Goal: Register for event/course

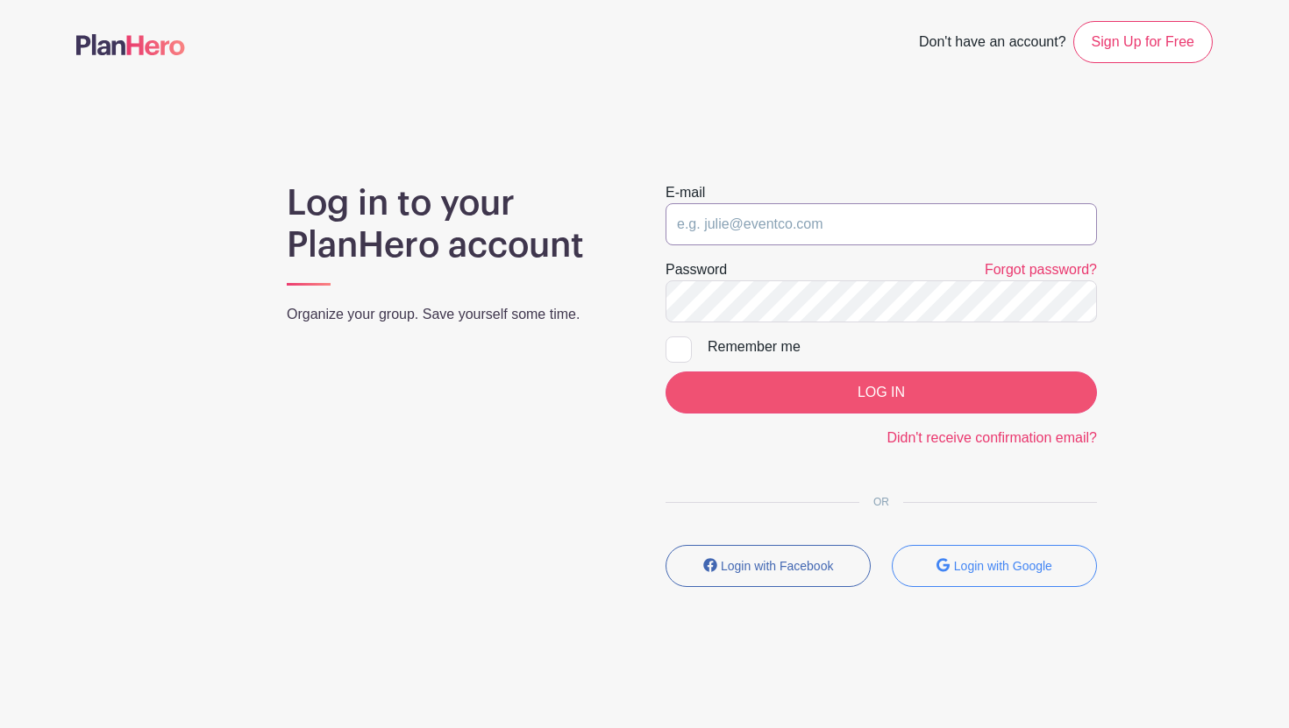
type input "[EMAIL_ADDRESS][DOMAIN_NAME]"
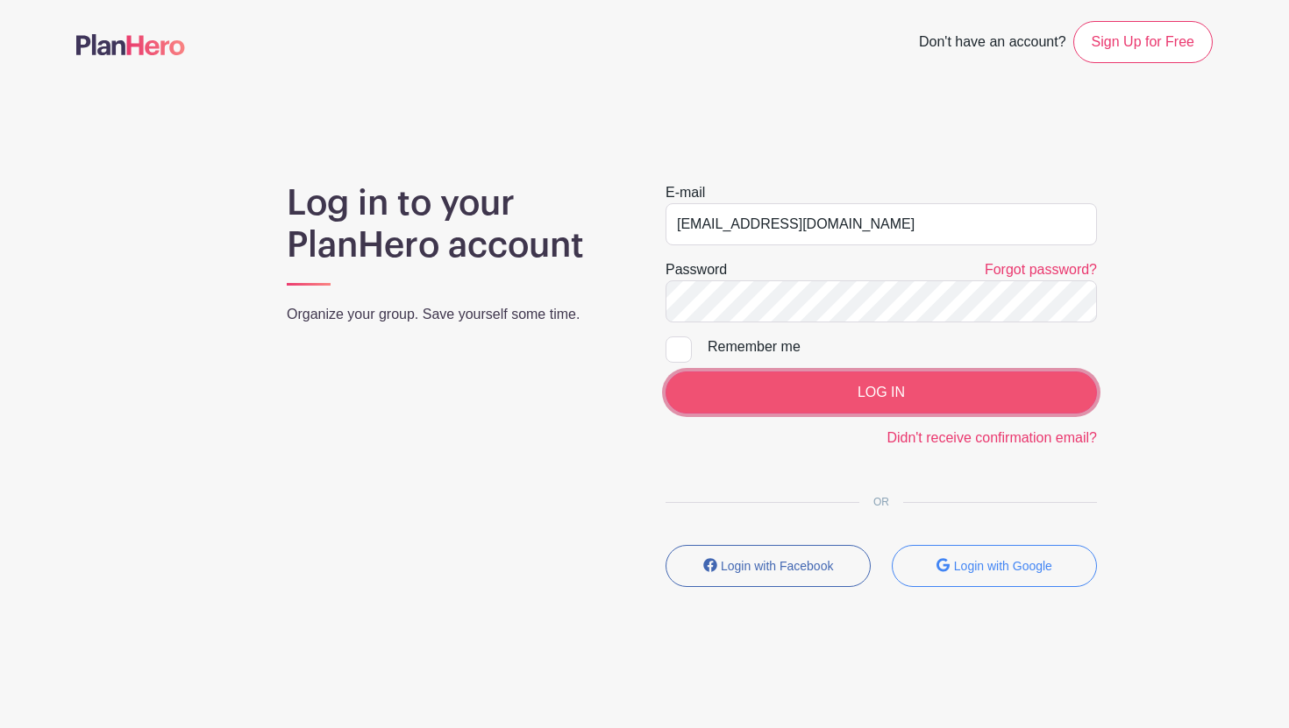
click at [893, 383] on input "LOG IN" at bounding box center [880, 393] width 431 height 42
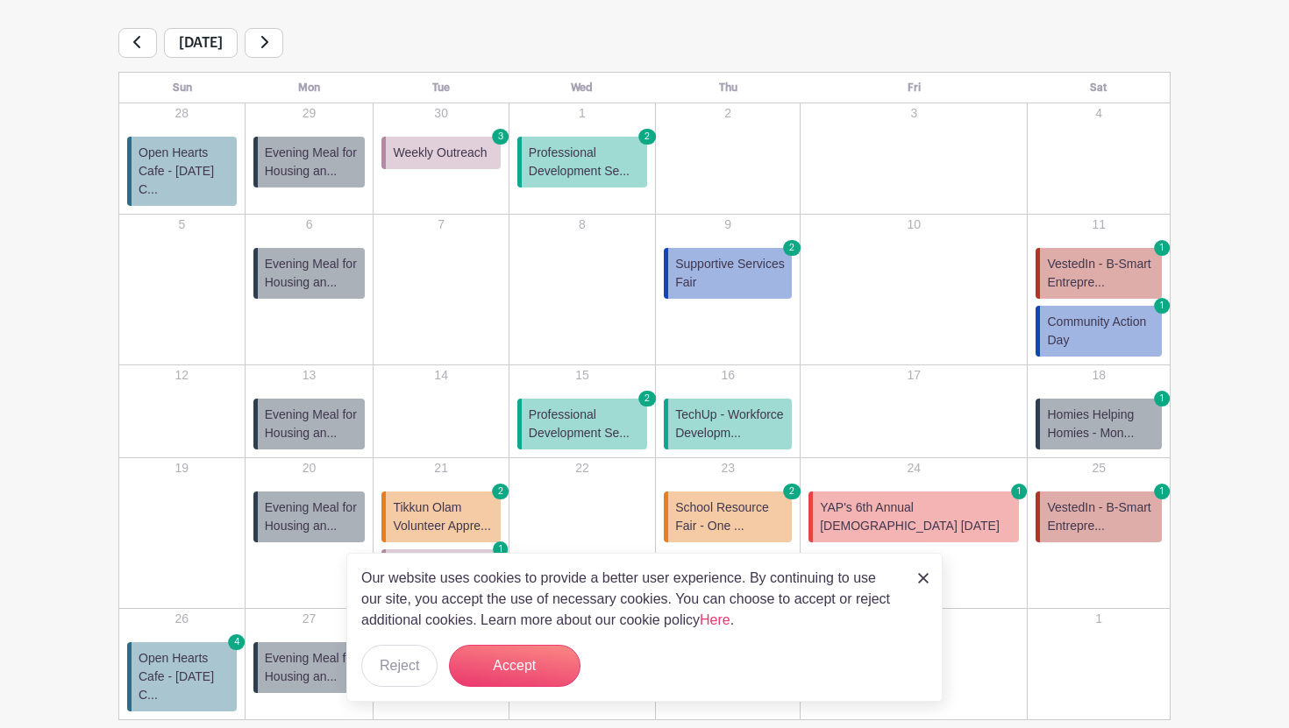
scroll to position [297, 0]
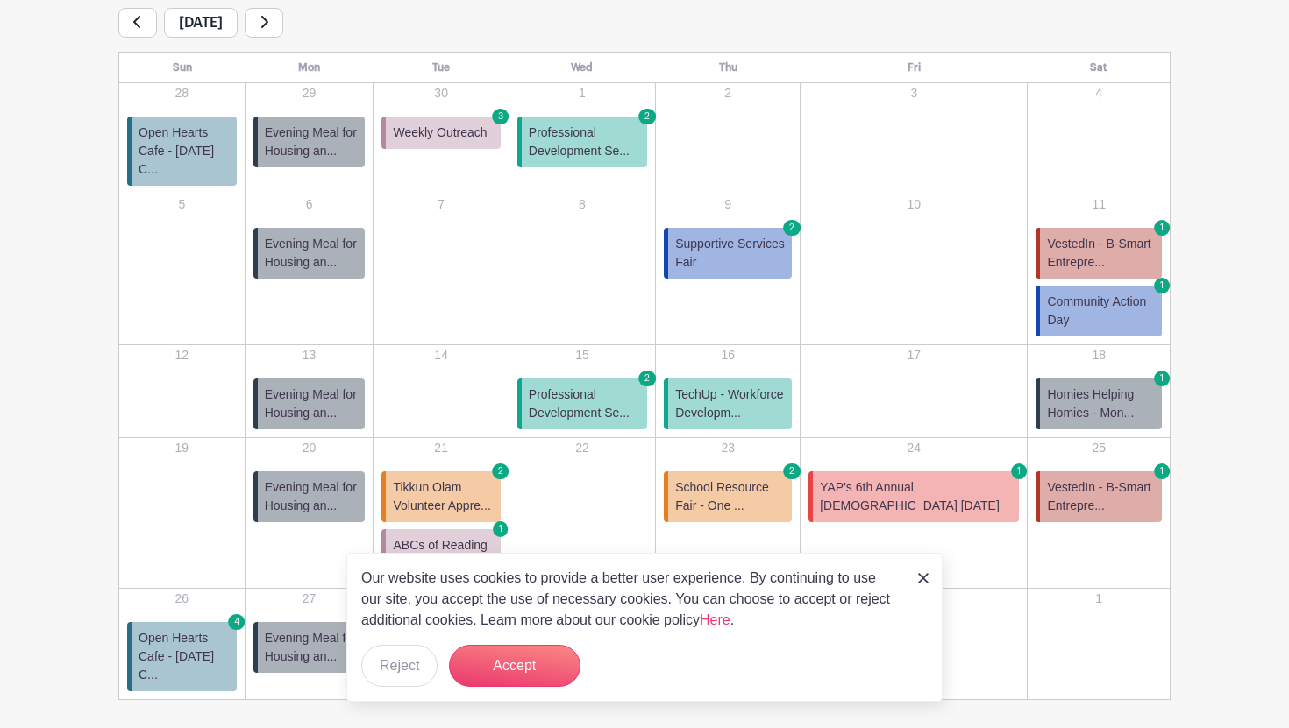
click at [1067, 386] on span "Homies Helping Homies - Mon..." at bounding box center [1101, 404] width 108 height 37
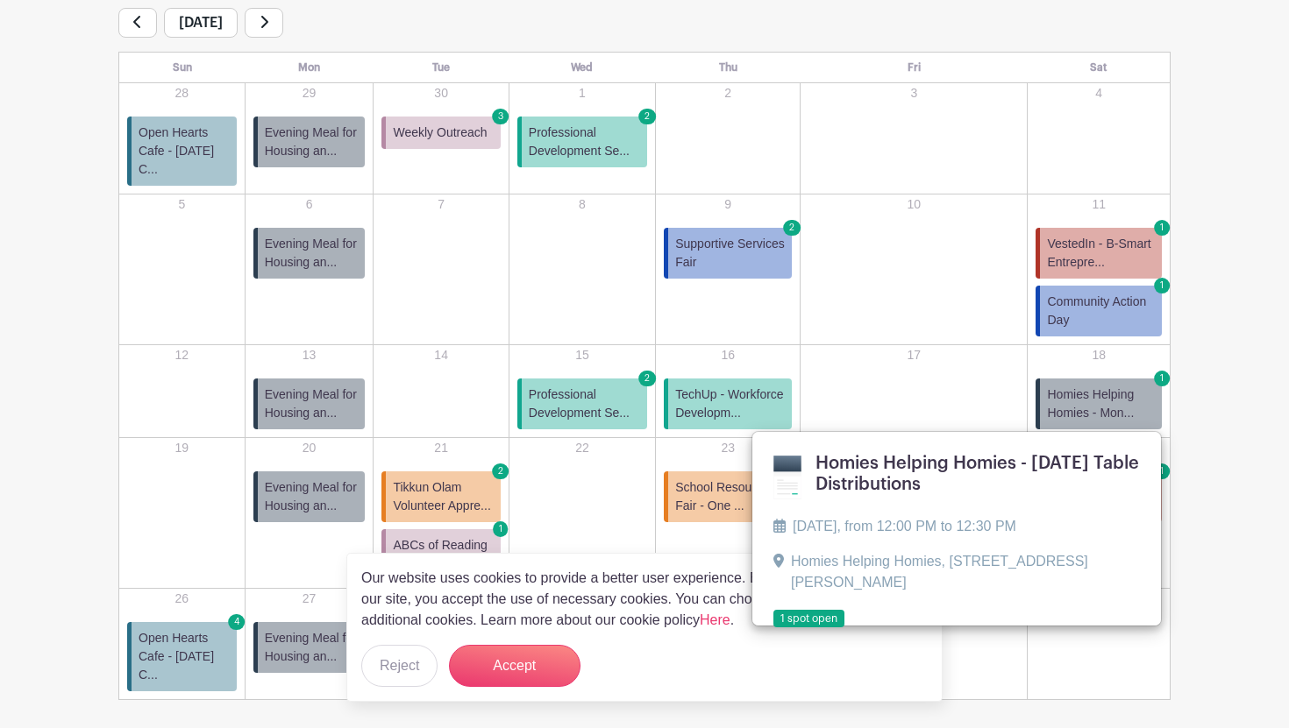
click at [1214, 522] on div "Sort by Title Recently modified Newest Upcoming dates Live Events (13) Complete…" at bounding box center [644, 312] width 1157 height 777
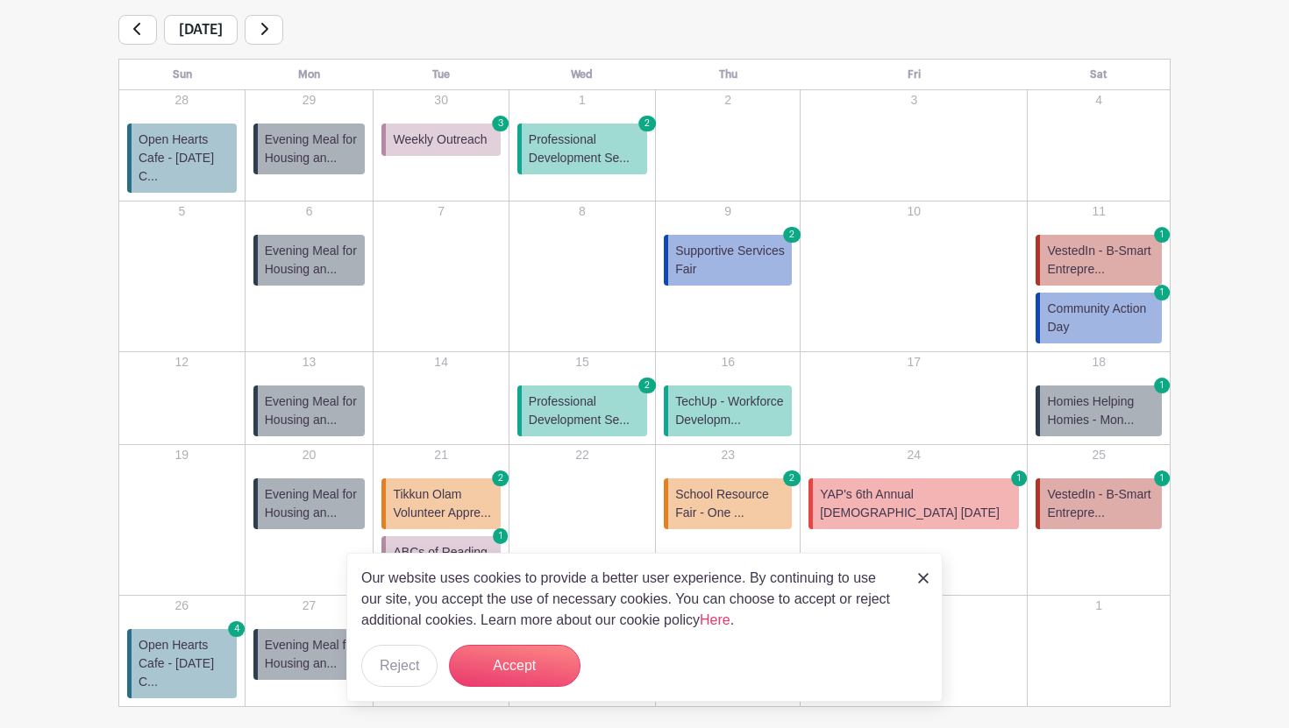
scroll to position [343, 0]
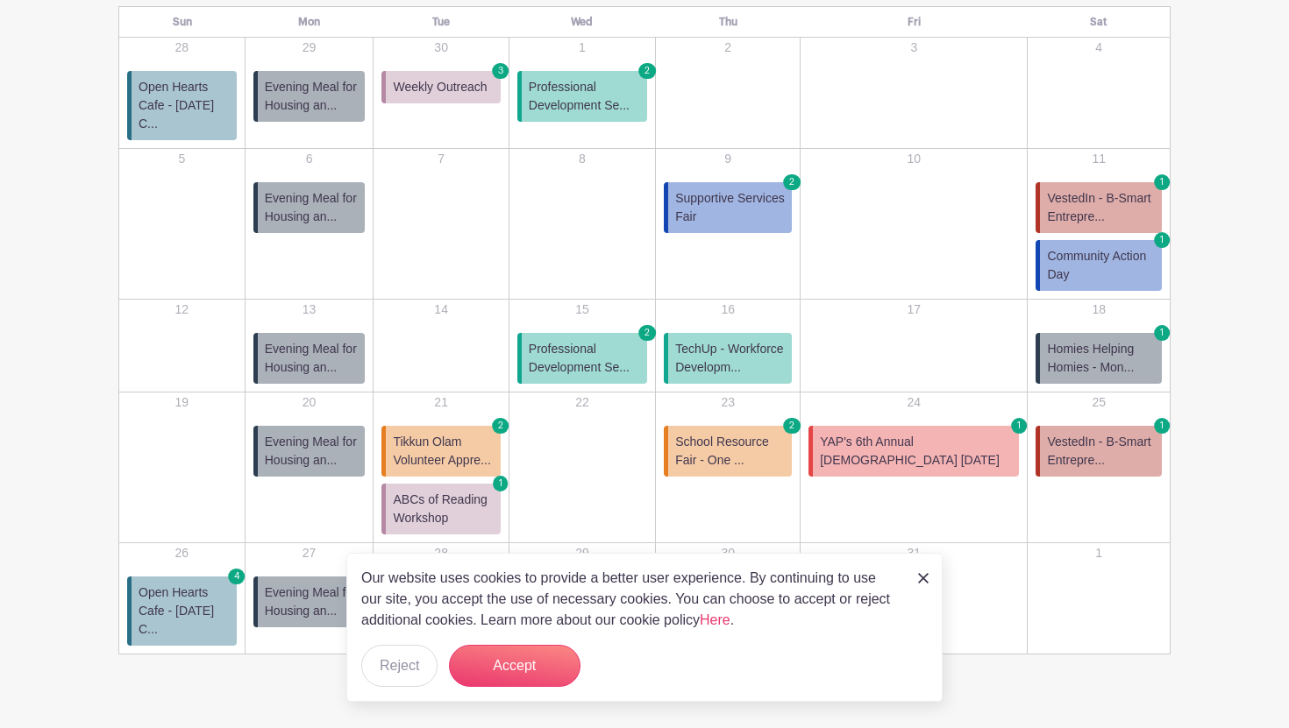
click at [947, 441] on span "YAP's 6th Annual Gay Field Day" at bounding box center [916, 451] width 192 height 37
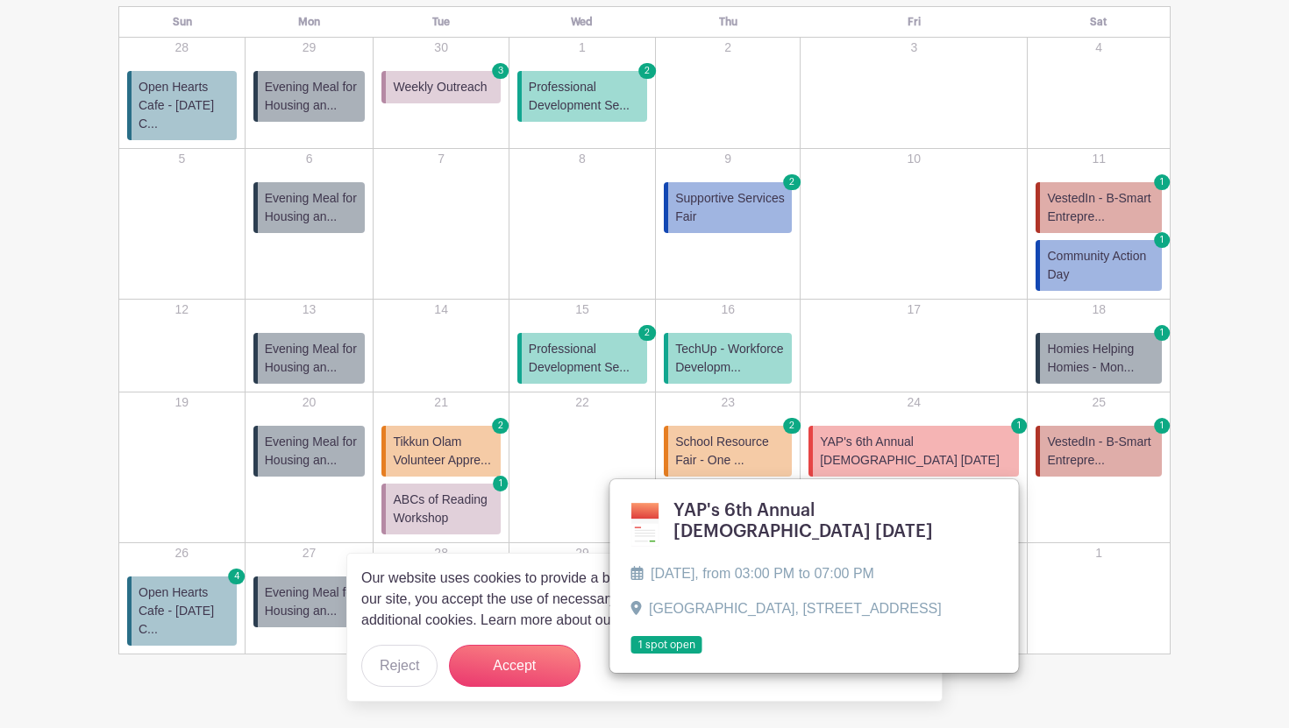
click at [947, 441] on span "YAP's 6th Annual Gay Field Day" at bounding box center [916, 451] width 192 height 37
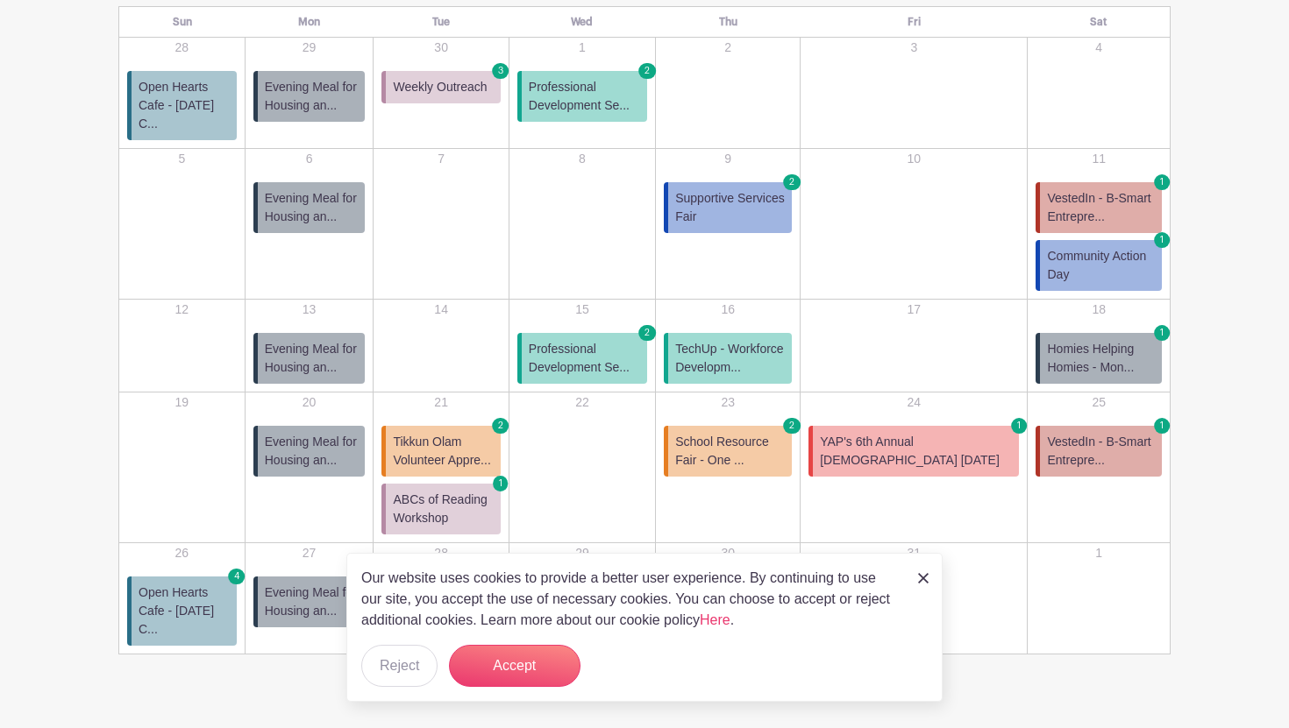
click at [947, 441] on span "YAP's 6th Annual Gay Field Day" at bounding box center [916, 451] width 192 height 37
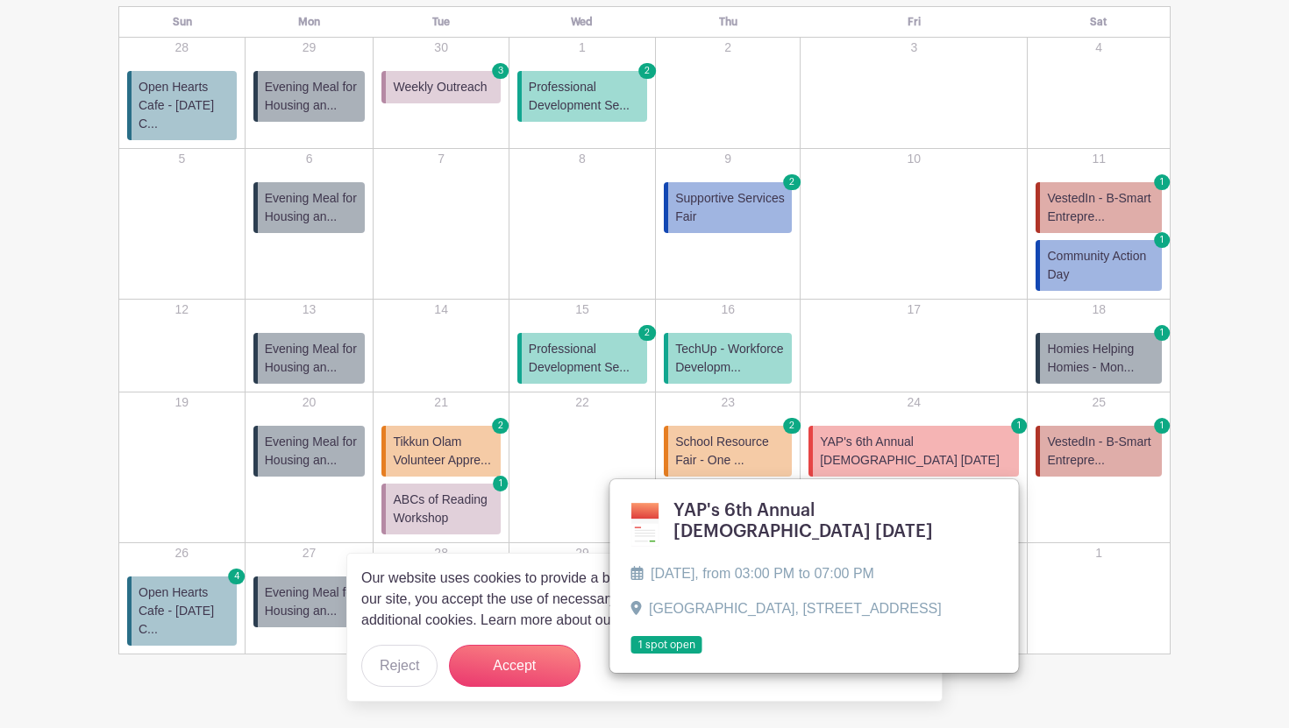
click at [631, 655] on link at bounding box center [631, 655] width 0 height 0
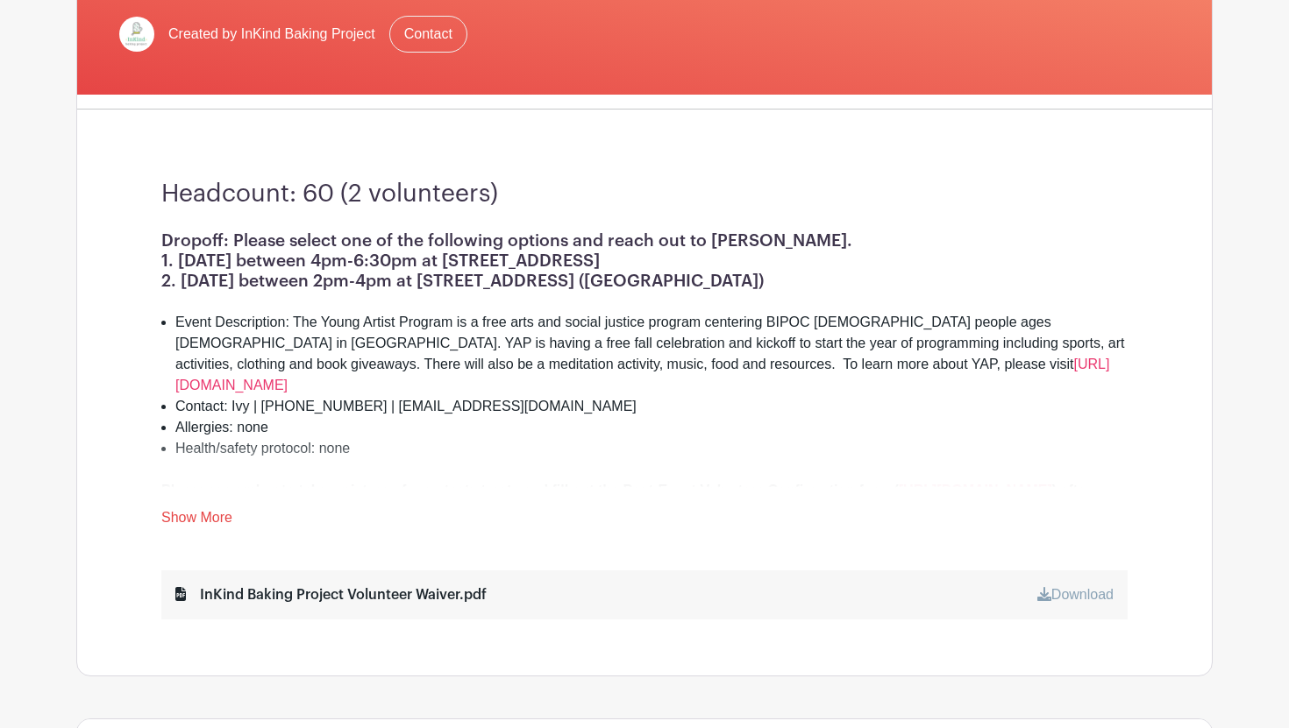
scroll to position [57, 0]
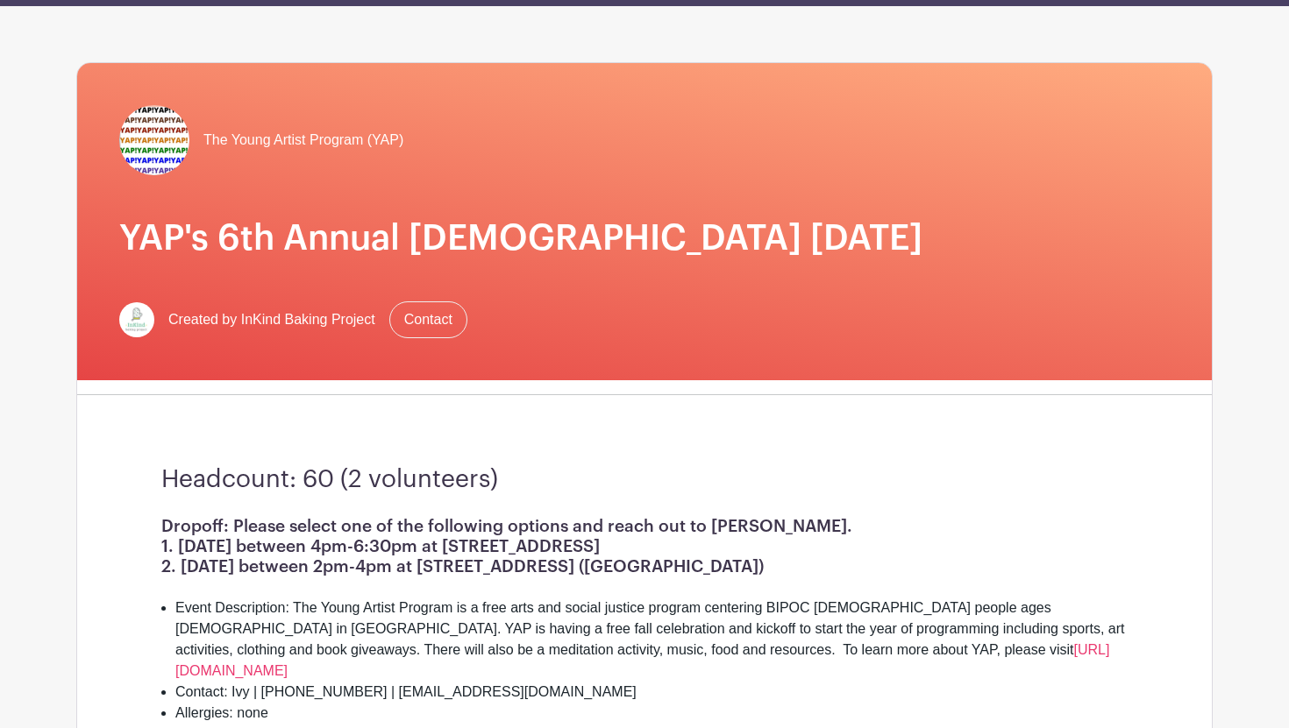
click at [820, 564] on div "Dropoff: Please select one of the following options and reach out to Ivy. 1. Th…" at bounding box center [644, 704] width 966 height 376
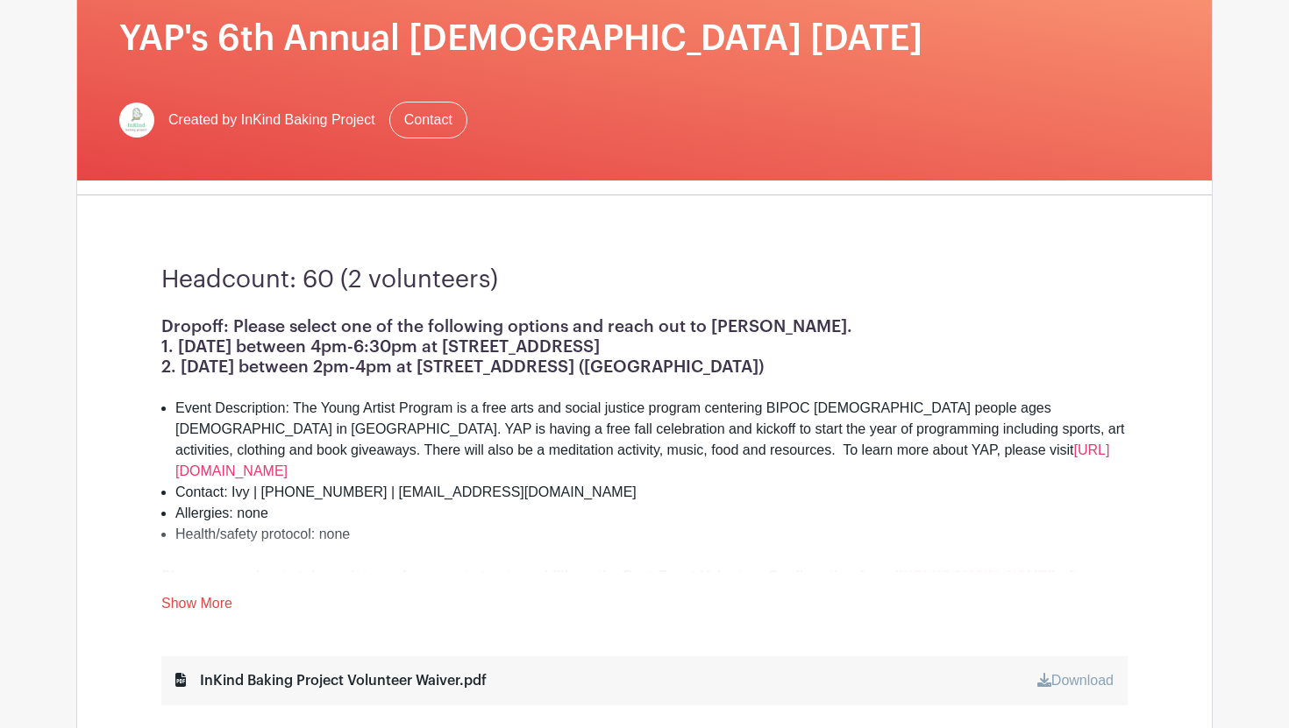
scroll to position [260, 0]
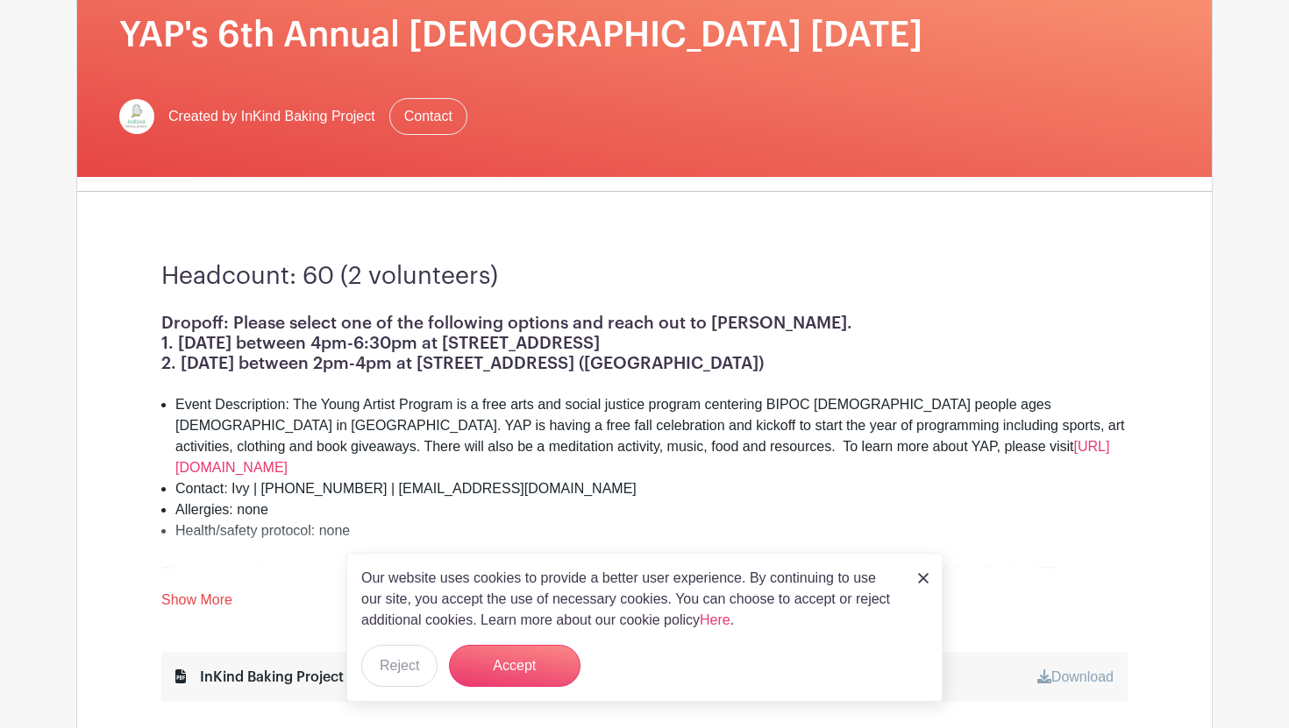
click at [1039, 521] on li "Health/safety protocol: none" at bounding box center [651, 531] width 952 height 21
click at [546, 657] on button "Accept" at bounding box center [514, 666] width 131 height 42
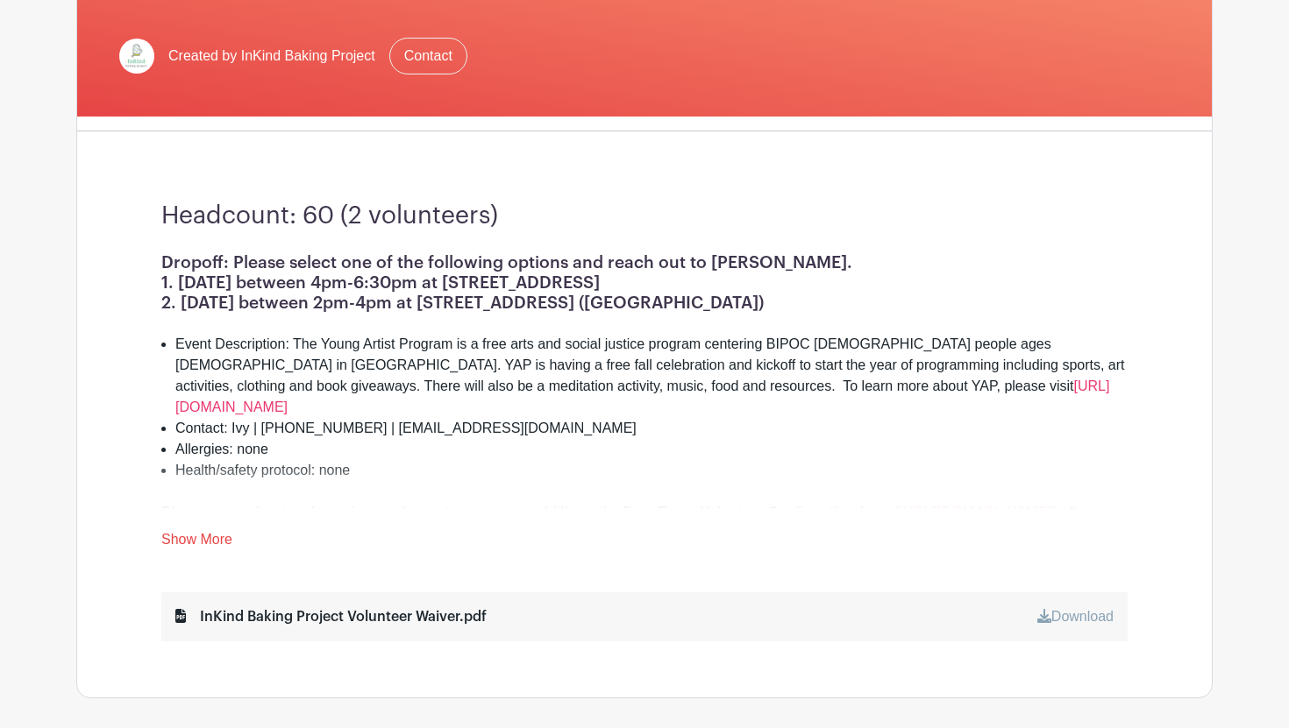
scroll to position [314, 0]
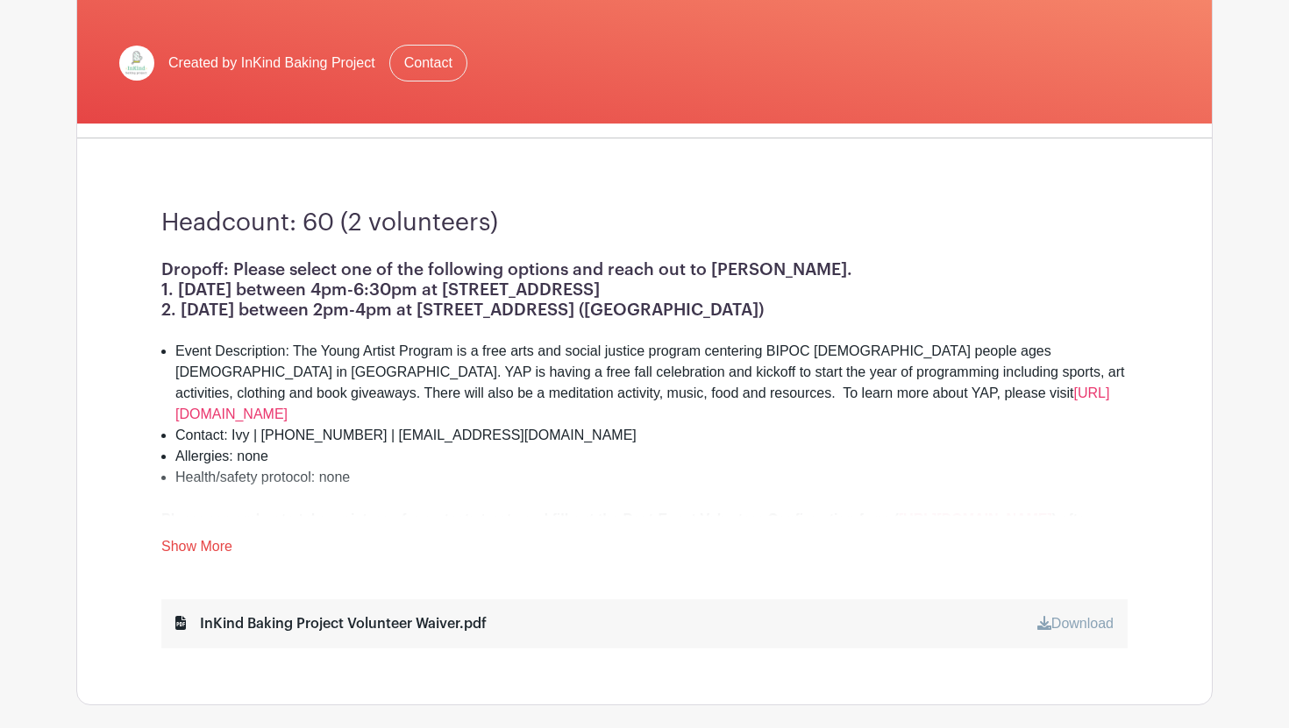
scroll to position [343, 0]
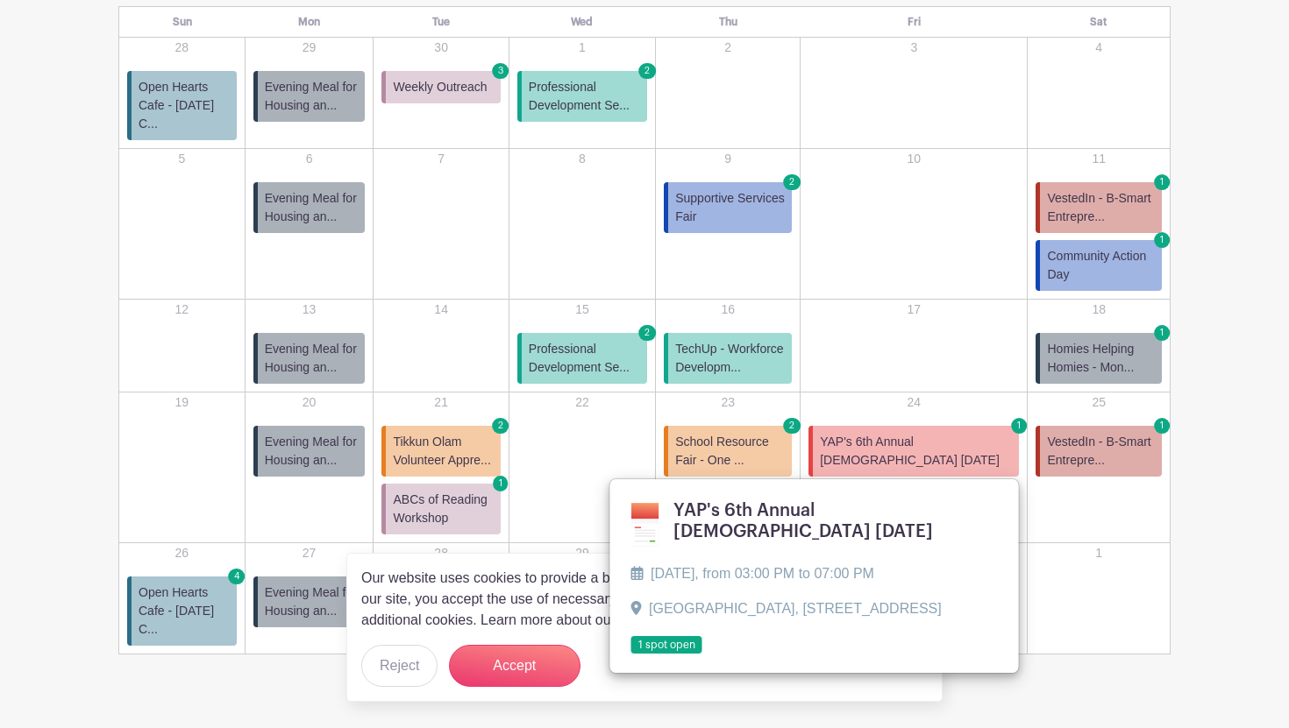
click at [1090, 340] on span "Homies Helping Homies - Mon..." at bounding box center [1101, 358] width 108 height 37
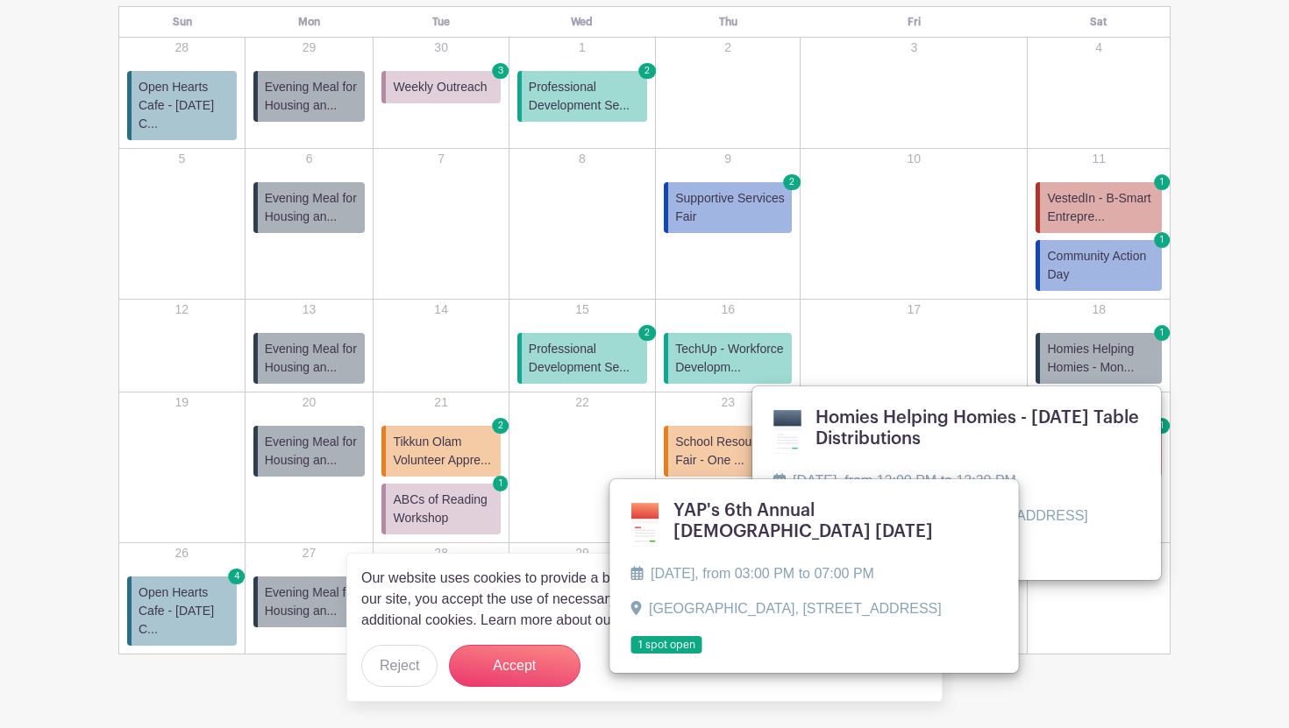
click at [773, 583] on link at bounding box center [773, 583] width 0 height 0
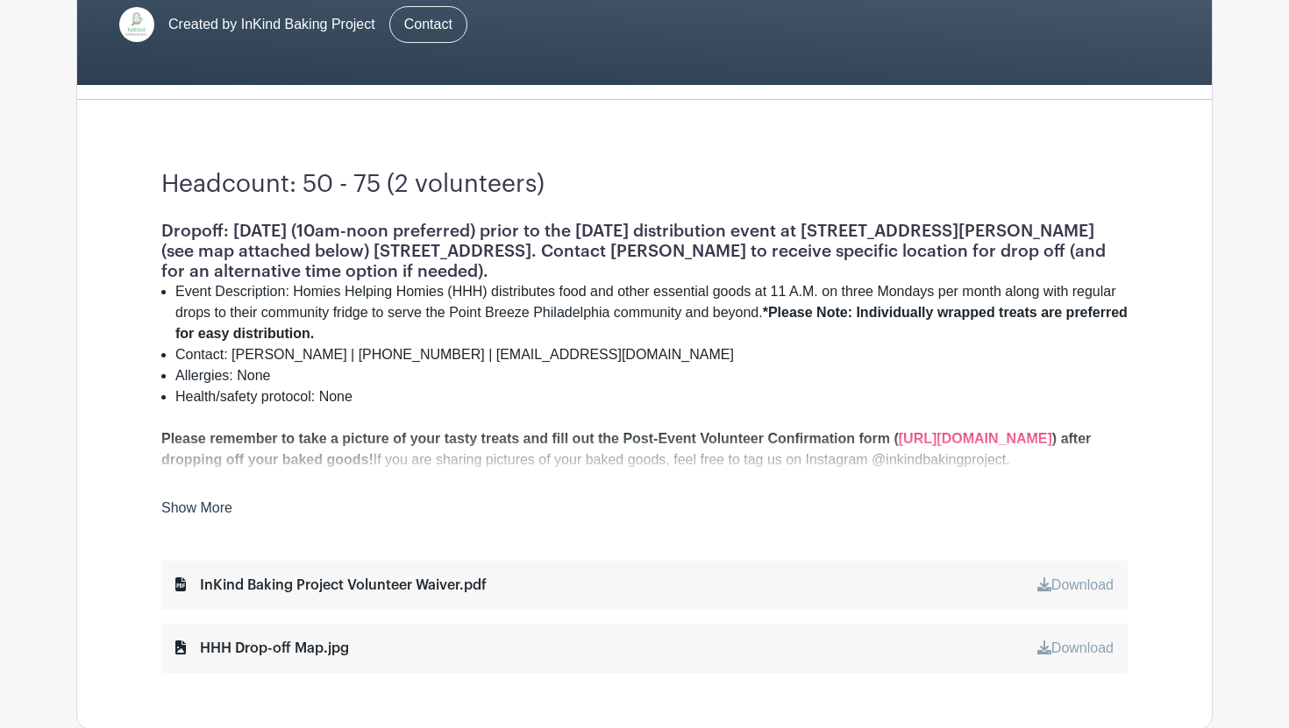
scroll to position [350, 0]
